Goal: Transaction & Acquisition: Download file/media

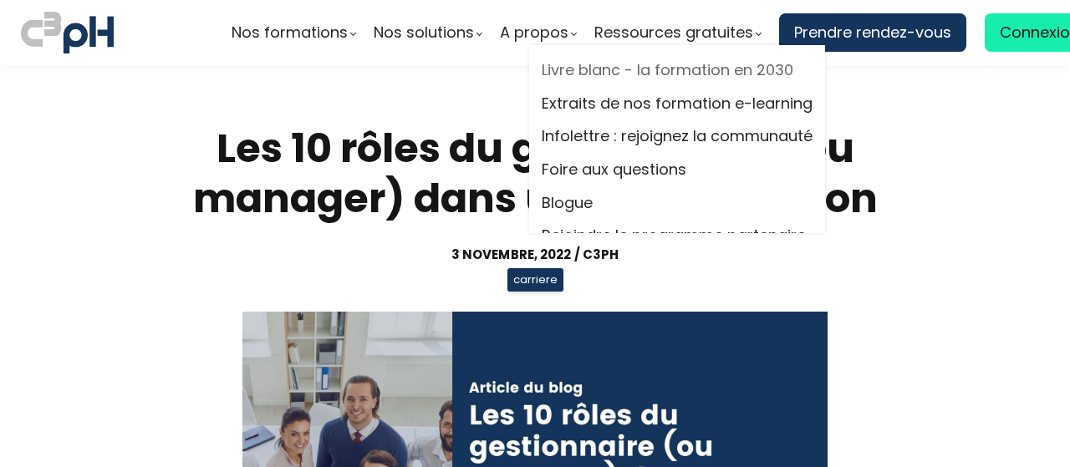
click at [681, 66] on link "Livre blanc - la formation en 2030" at bounding box center [676, 70] width 271 height 25
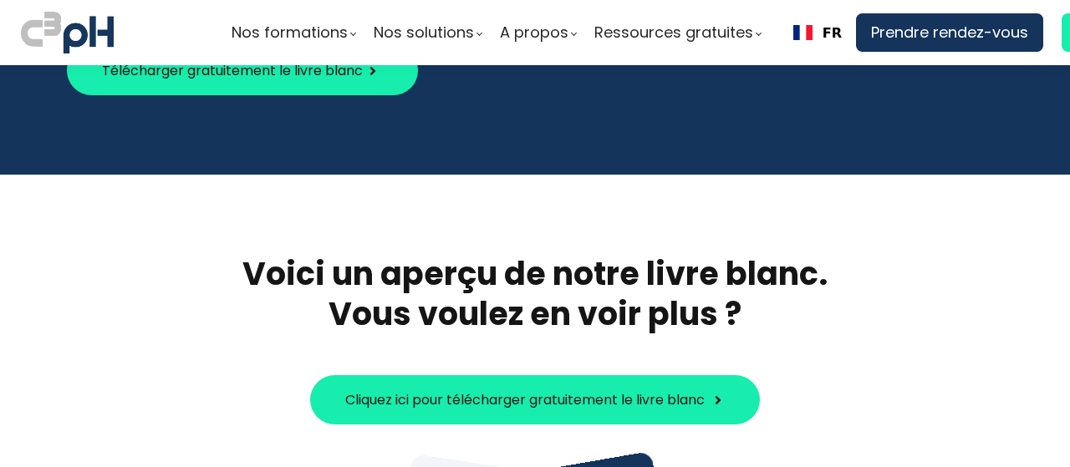
scroll to position [602, 0]
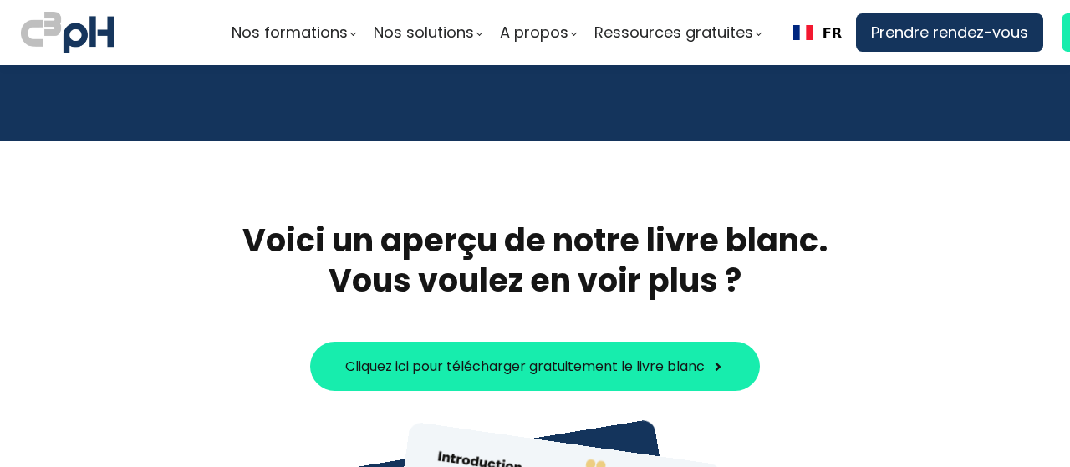
click at [570, 357] on span "Cliquez ici pour télécharger gratuitement le livre blanc" at bounding box center [524, 366] width 359 height 21
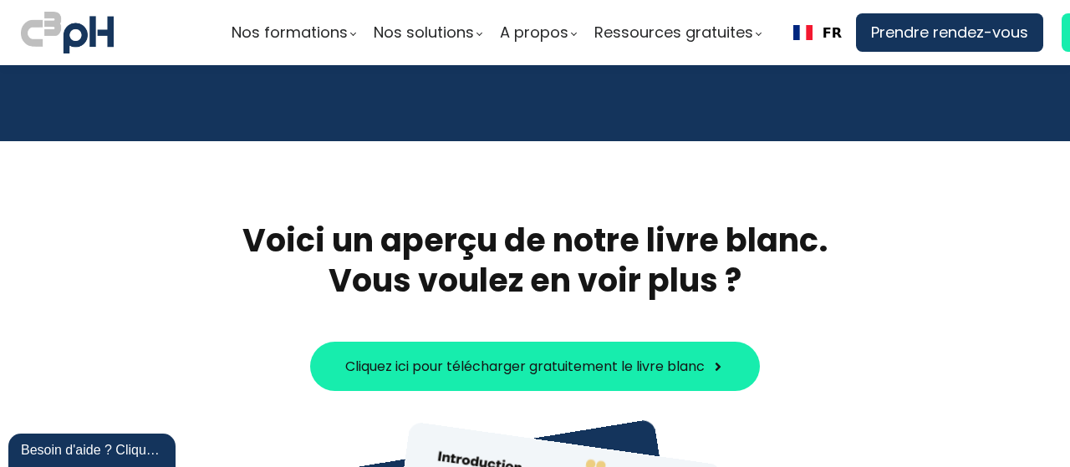
scroll to position [0, 0]
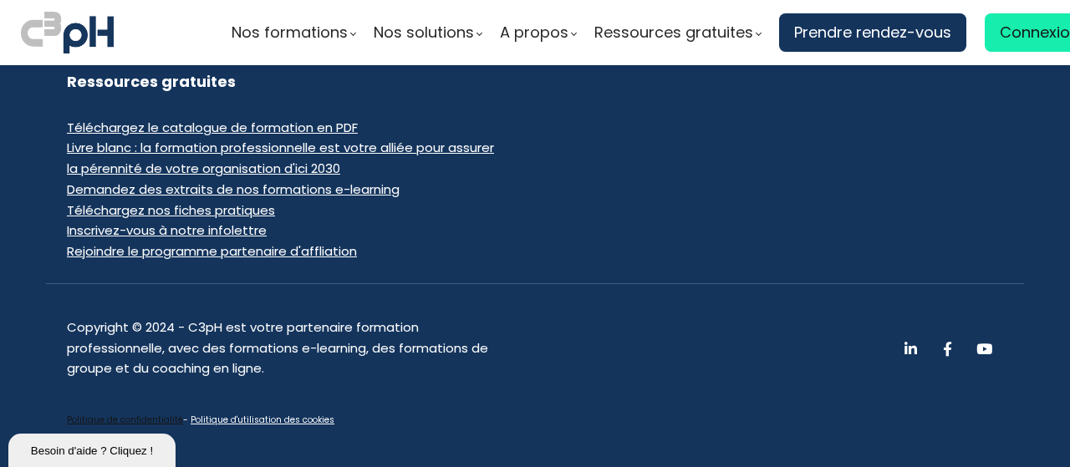
scroll to position [1571, 0]
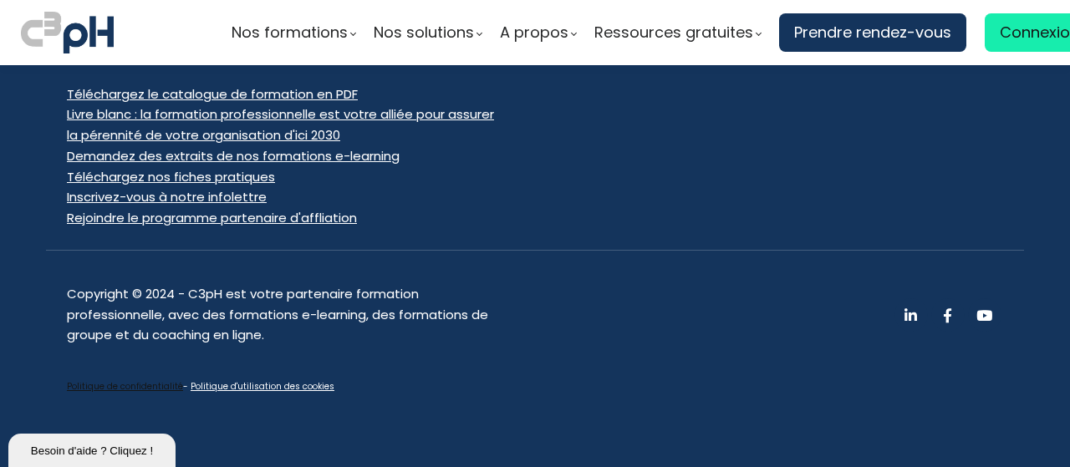
click at [252, 87] on span "Téléchargez le catalogue de formation en PDF" at bounding box center [212, 94] width 291 height 18
